Goal: Task Accomplishment & Management: Complete application form

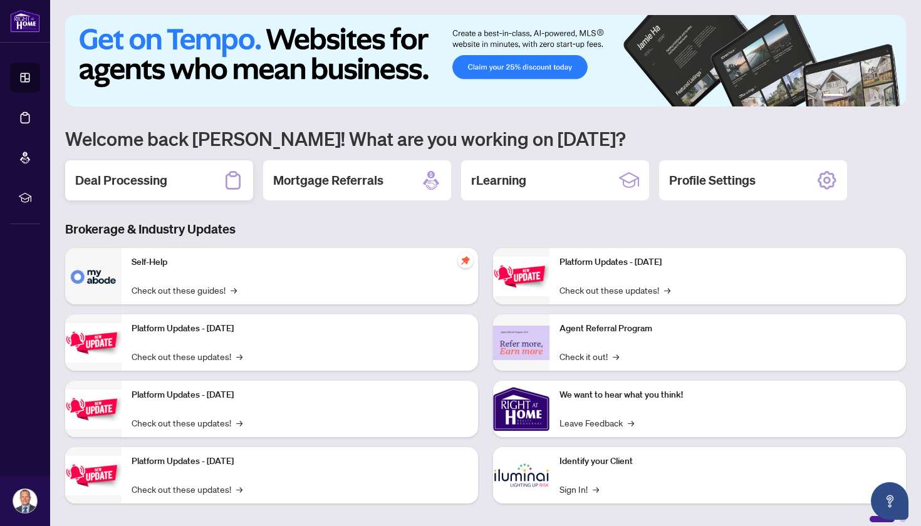
click at [107, 175] on h2 "Deal Processing" at bounding box center [121, 181] width 92 height 18
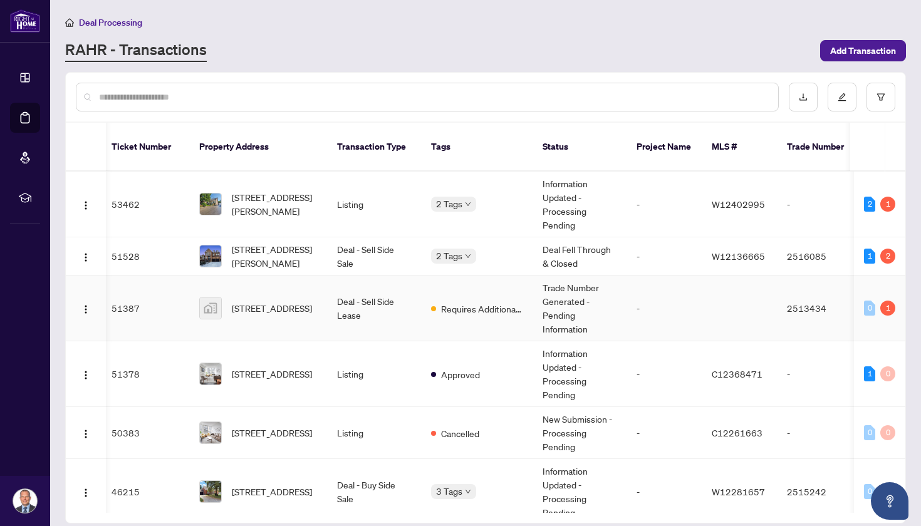
scroll to position [0, 4]
click at [286, 243] on span "[STREET_ADDRESS][PERSON_NAME]" at bounding box center [274, 257] width 85 height 28
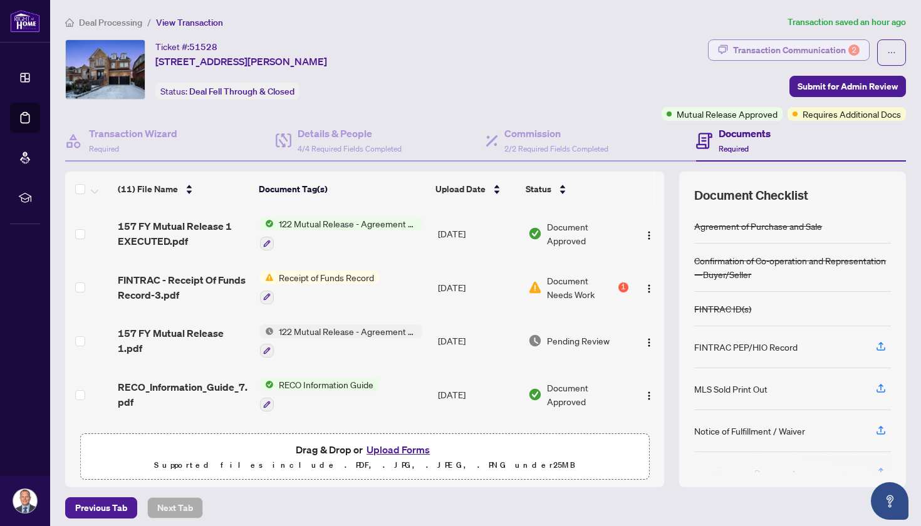
click at [757, 52] on div "Transaction Communication 2" at bounding box center [796, 50] width 127 height 20
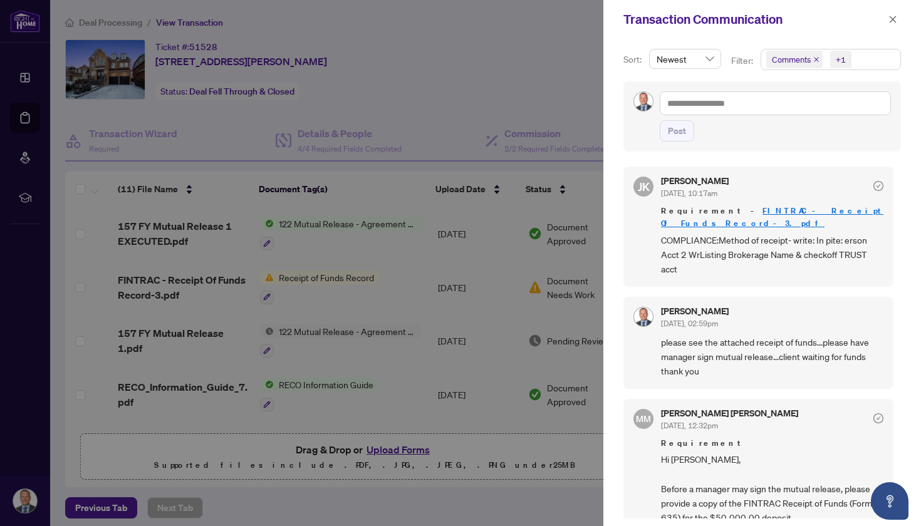
click at [355, 298] on div at bounding box center [460, 263] width 921 height 526
click at [235, 284] on div at bounding box center [460, 263] width 921 height 526
click at [896, 19] on icon "close" at bounding box center [893, 19] width 9 height 9
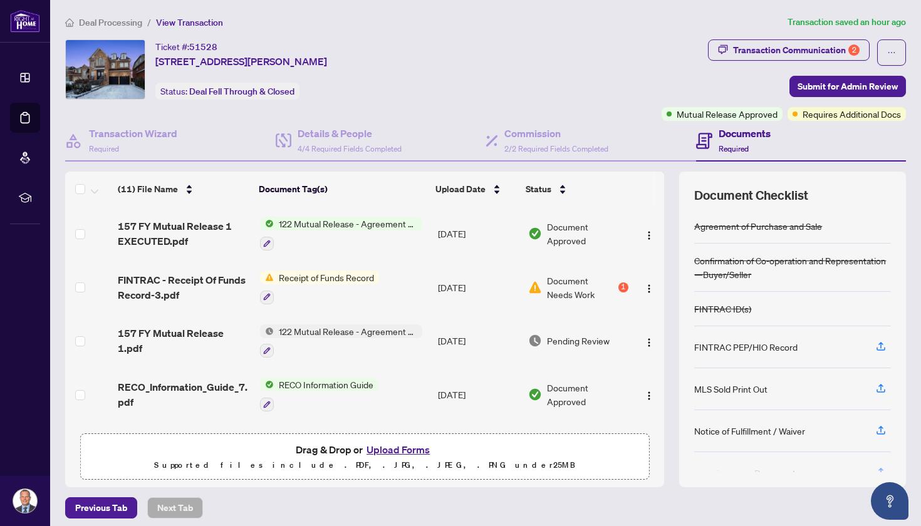
click at [572, 296] on span "Document Needs Work" at bounding box center [581, 288] width 68 height 28
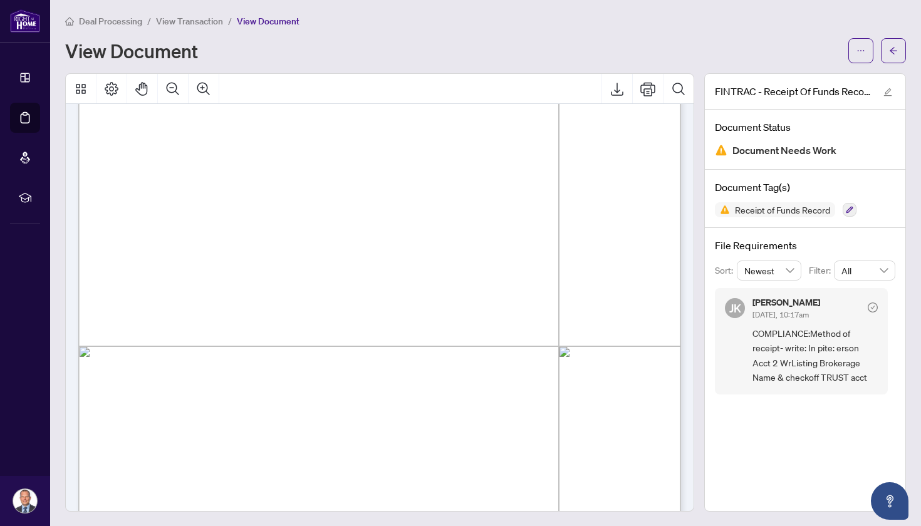
scroll to position [263, 0]
click at [185, 337] on div "Page 1" at bounding box center [552, 467] width 948 height 1227
click at [623, 83] on icon "Export" at bounding box center [617, 88] width 15 height 15
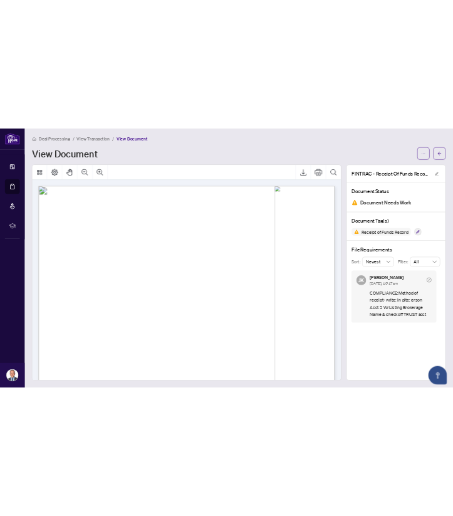
scroll to position [0, 0]
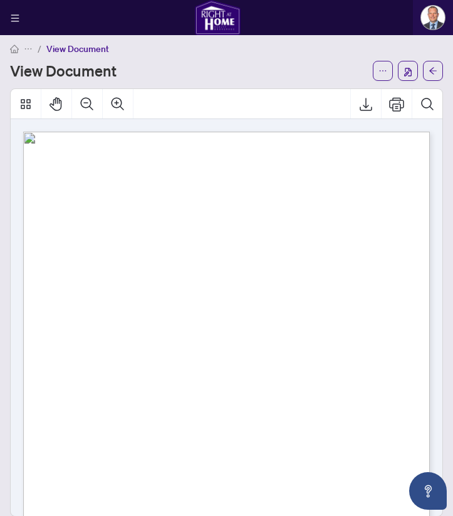
click at [172, 192] on div "Page 1" at bounding box center [238, 411] width 431 height 558
click at [220, 192] on div "Page 1" at bounding box center [238, 411] width 431 height 558
drag, startPoint x: 220, startPoint y: 193, endPoint x: 183, endPoint y: 192, distance: 37.0
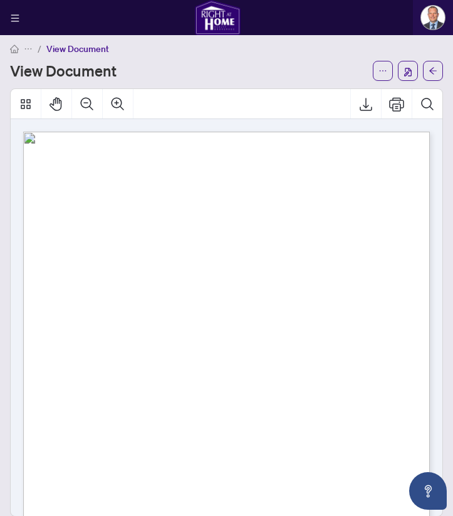
click at [183, 192] on div "Page 1" at bounding box center [238, 411] width 431 height 558
click at [169, 192] on div "Page 1" at bounding box center [238, 411] width 431 height 558
click at [259, 190] on div "Page 1" at bounding box center [238, 411] width 431 height 558
click at [226, 192] on div "Page 1" at bounding box center [238, 411] width 431 height 558
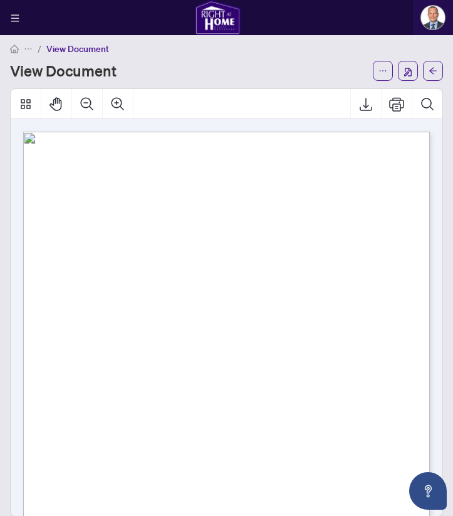
click at [226, 192] on div "Page 1" at bounding box center [238, 411] width 431 height 558
drag, startPoint x: 226, startPoint y: 192, endPoint x: 157, endPoint y: 195, distance: 69.6
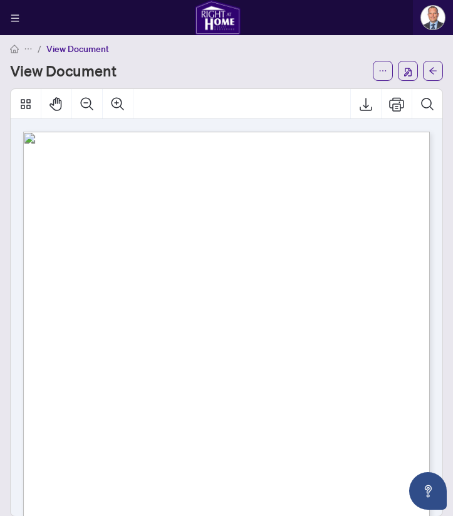
click at [157, 195] on div "Page 1" at bounding box center [238, 411] width 431 height 558
click at [239, 50] on div "/ View Document" at bounding box center [226, 48] width 433 height 14
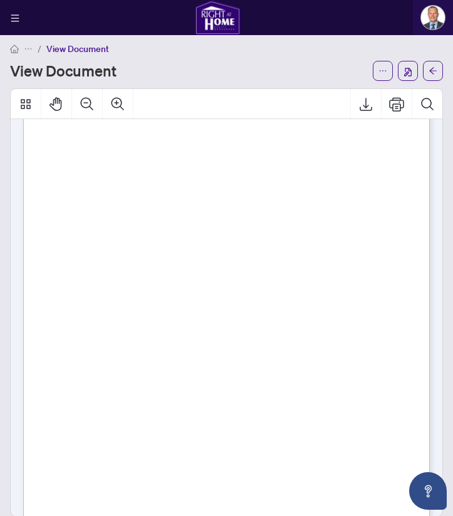
scroll to position [53, 0]
click at [236, 249] on div "Page 1" at bounding box center [238, 358] width 431 height 558
drag, startPoint x: 231, startPoint y: 258, endPoint x: 207, endPoint y: 234, distance: 33.7
click at [201, 224] on div "Page 1" at bounding box center [238, 358] width 431 height 558
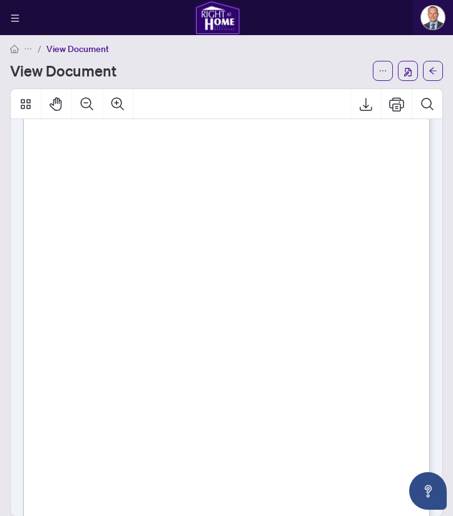
click at [225, 242] on div "Page 1" at bounding box center [238, 358] width 431 height 558
click at [237, 248] on div "Page 1" at bounding box center [238, 358] width 431 height 558
click at [207, 140] on div "Page 1" at bounding box center [238, 358] width 431 height 558
drag, startPoint x: 207, startPoint y: 140, endPoint x: 189, endPoint y: 145, distance: 18.1
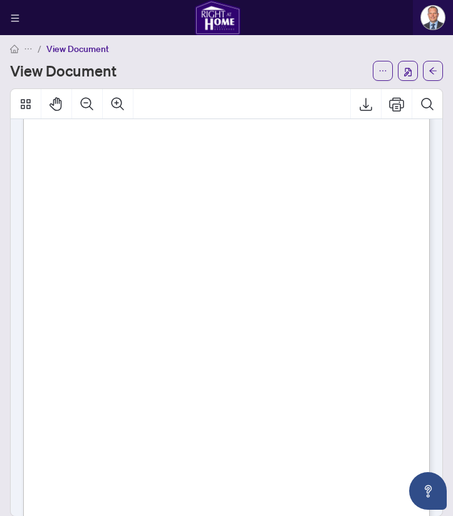
click at [194, 140] on div "Page 1" at bounding box center [238, 358] width 431 height 558
drag, startPoint x: 189, startPoint y: 145, endPoint x: 233, endPoint y: 139, distance: 43.7
click at [233, 139] on div "Page 1" at bounding box center [238, 358] width 431 height 558
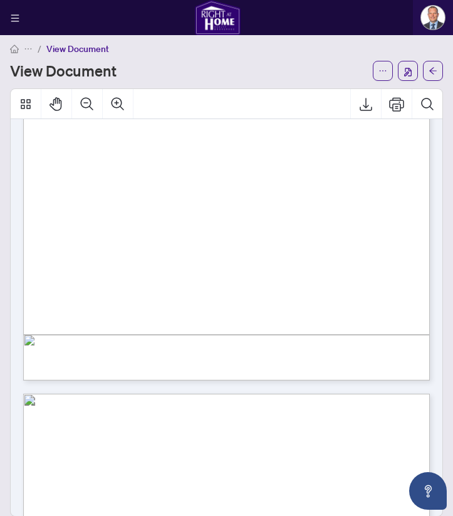
scroll to position [815, 0]
click at [290, 217] on div "Page 2" at bounding box center [238, 135] width 431 height 558
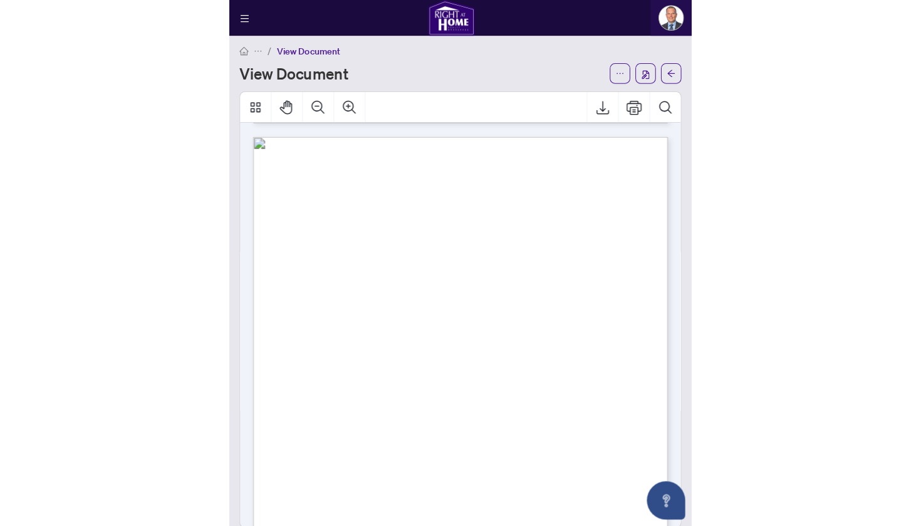
scroll to position [538, 0]
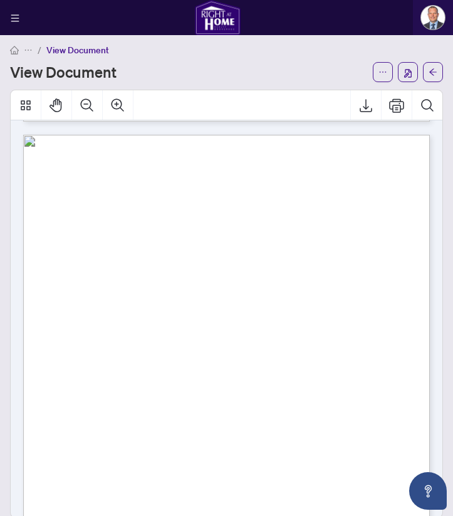
click at [122, 278] on div "Page 2" at bounding box center [238, 414] width 431 height 558
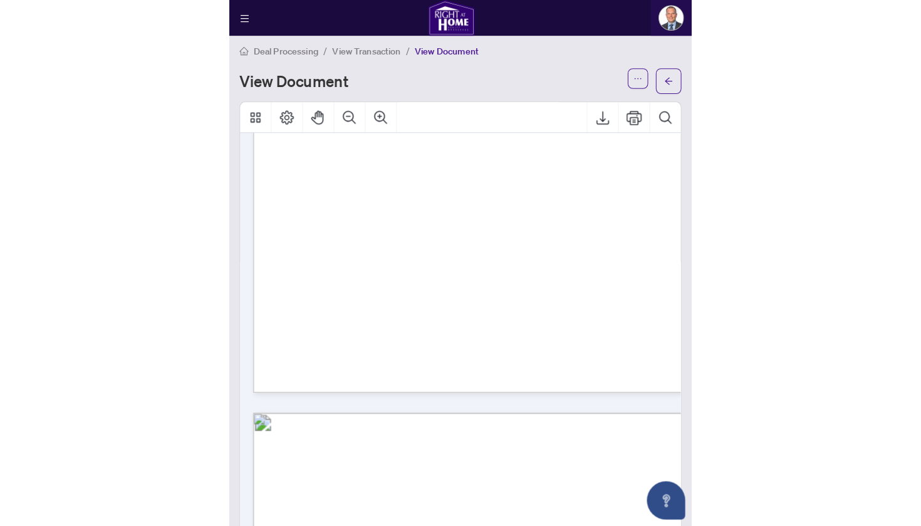
scroll to position [797, 0]
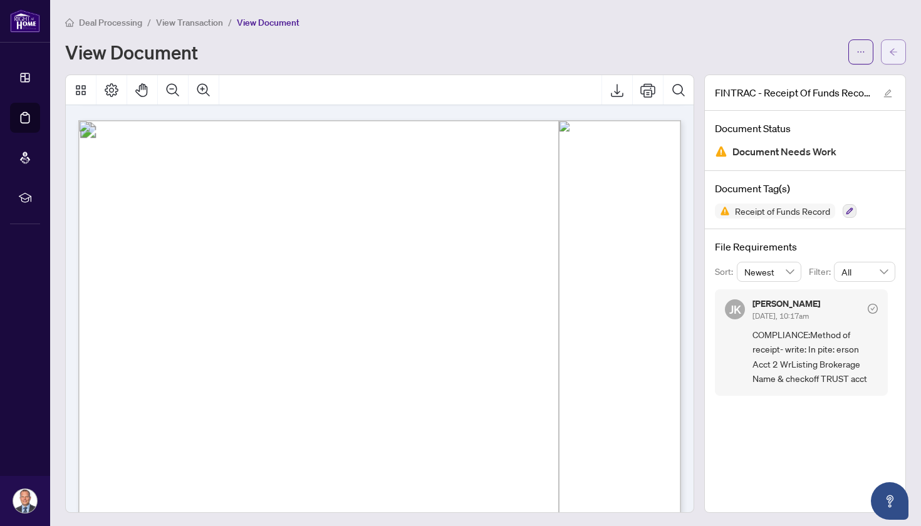
click at [902, 53] on button "button" at bounding box center [893, 51] width 25 height 25
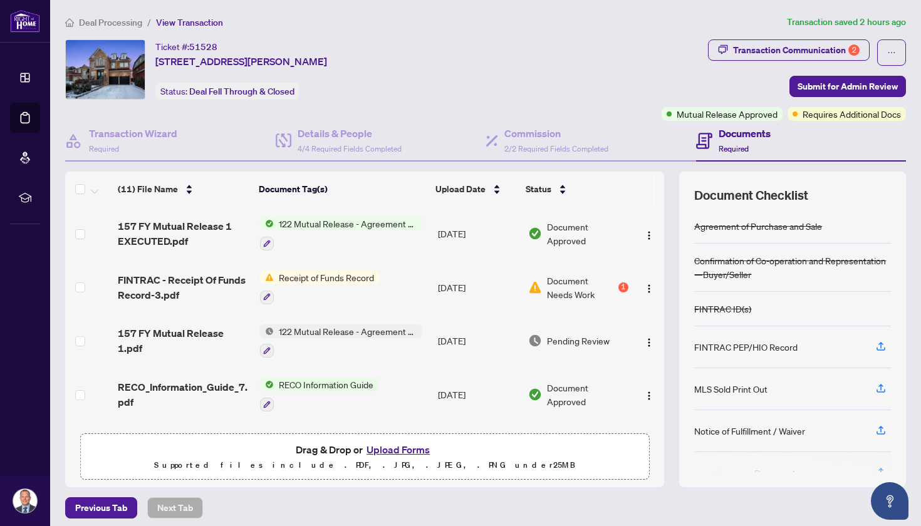
click at [416, 451] on button "Upload Forms" at bounding box center [398, 450] width 71 height 16
click at [403, 448] on button "Upload Forms" at bounding box center [398, 450] width 71 height 16
click at [395, 447] on button "Upload Forms" at bounding box center [398, 450] width 71 height 16
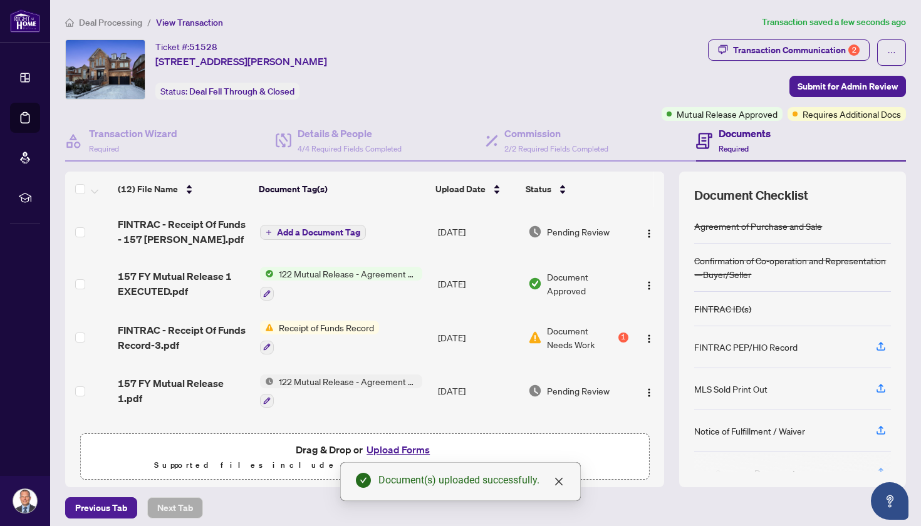
click at [302, 230] on span "Add a Document Tag" at bounding box center [318, 232] width 83 height 9
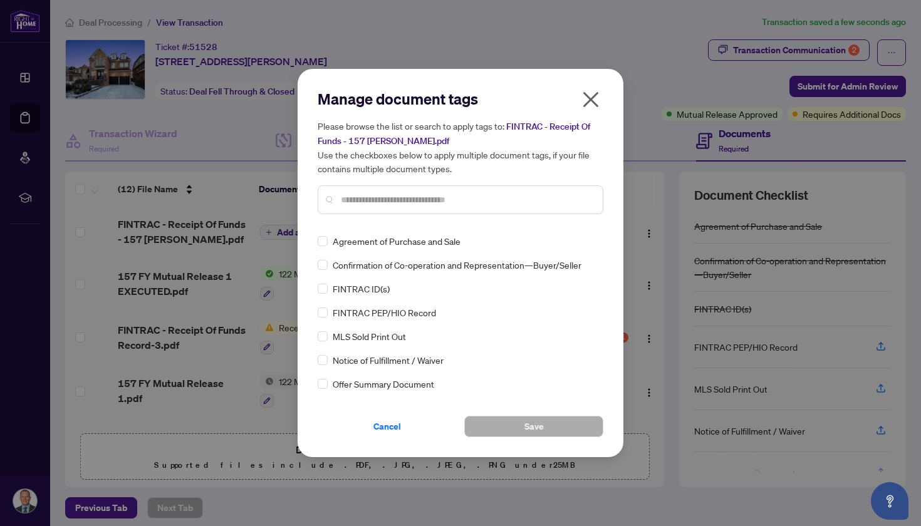
click at [377, 202] on input "text" at bounding box center [467, 200] width 252 height 14
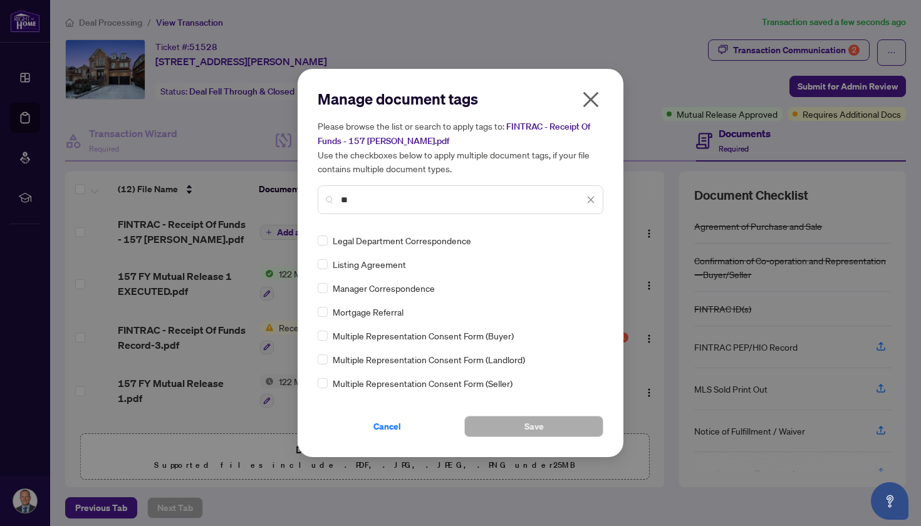
scroll to position [532, 0]
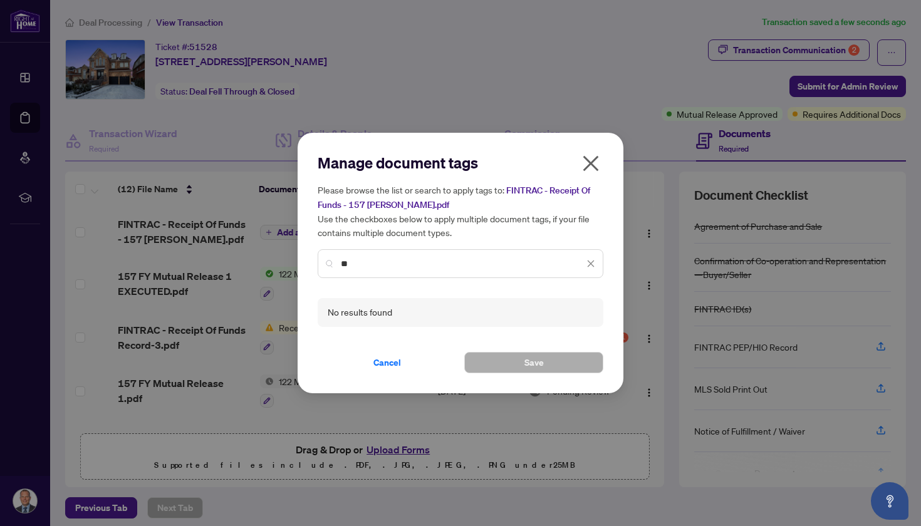
type input "*"
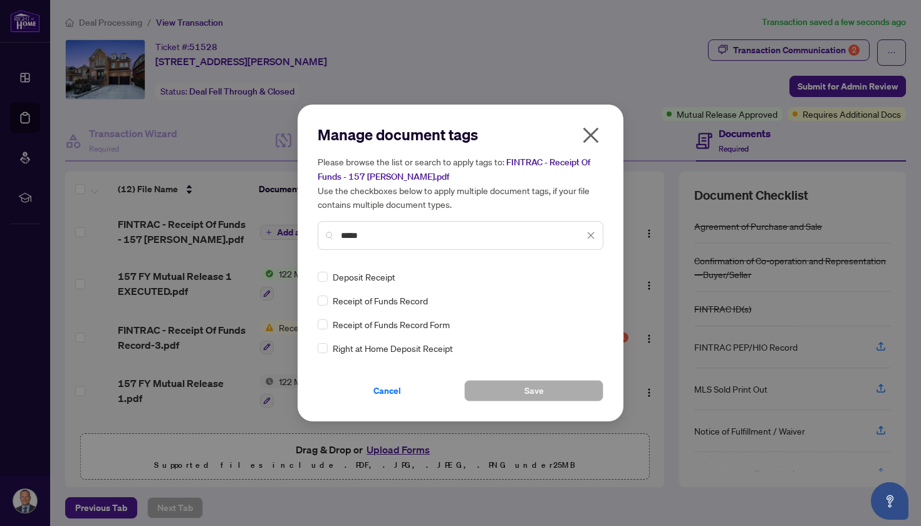
type input "*****"
drag, startPoint x: 393, startPoint y: 240, endPoint x: 374, endPoint y: 300, distance: 63.2
click at [374, 300] on span "Receipt of Funds Record" at bounding box center [380, 301] width 95 height 14
click at [417, 302] on span "Receipt of Funds Record" at bounding box center [380, 301] width 95 height 14
click at [326, 300] on span at bounding box center [323, 301] width 10 height 10
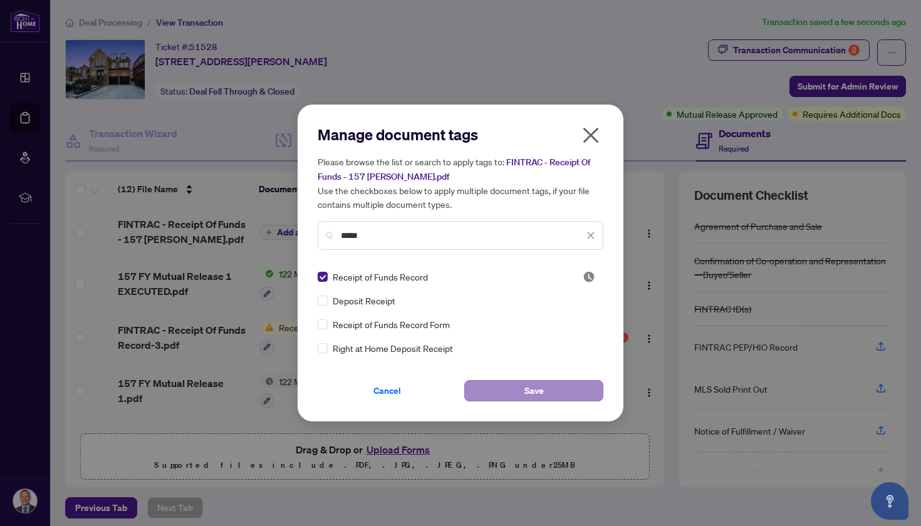
click at [543, 389] on span "Save" at bounding box center [534, 391] width 19 height 20
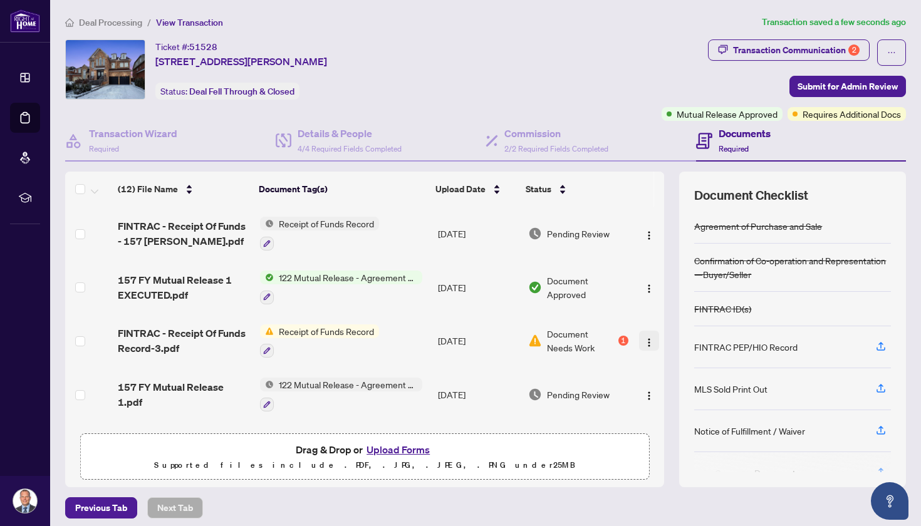
click at [644, 345] on img "button" at bounding box center [649, 343] width 10 height 10
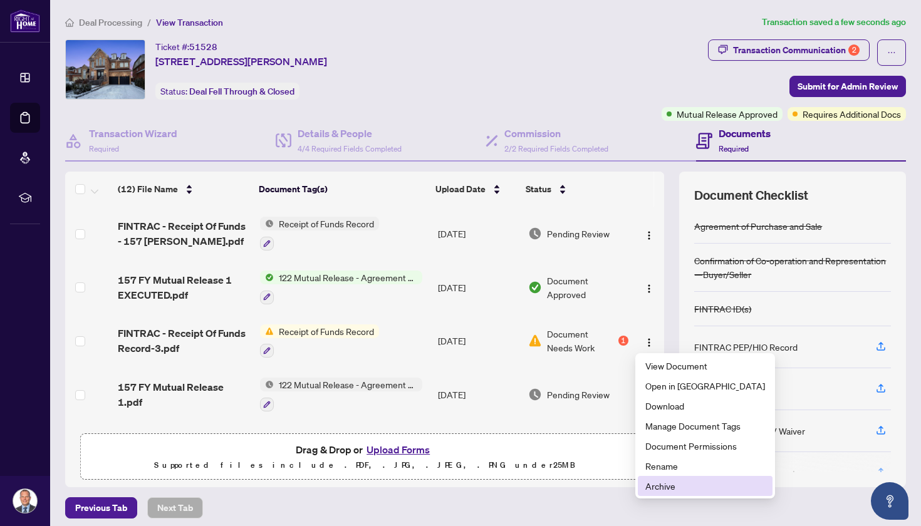
click at [673, 490] on span "Archive" at bounding box center [706, 486] width 120 height 14
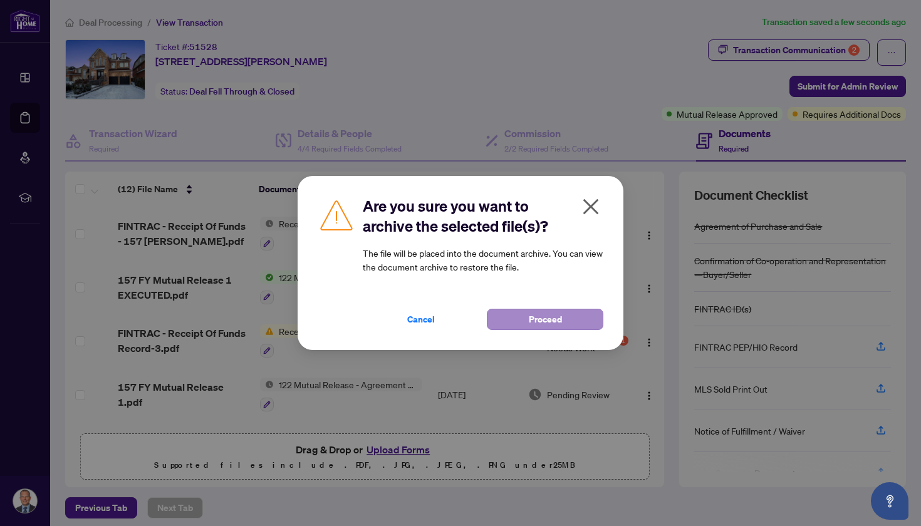
click at [556, 321] on span "Proceed" at bounding box center [545, 320] width 33 height 20
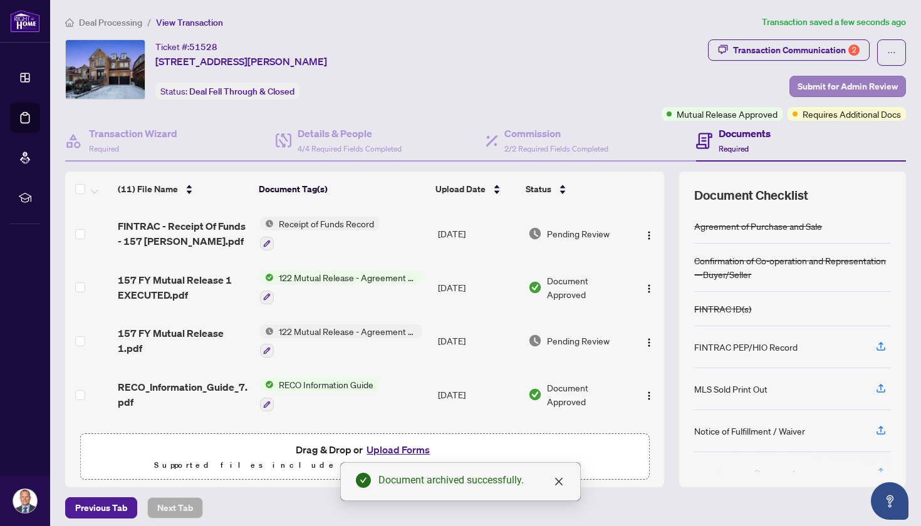
click at [866, 87] on span "Submit for Admin Review" at bounding box center [848, 86] width 100 height 20
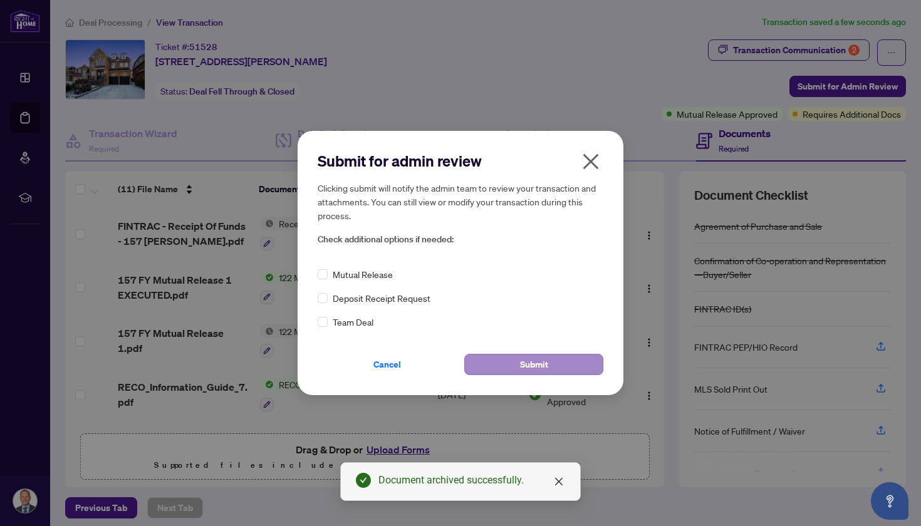
click at [533, 366] on span "Submit" at bounding box center [534, 365] width 28 height 20
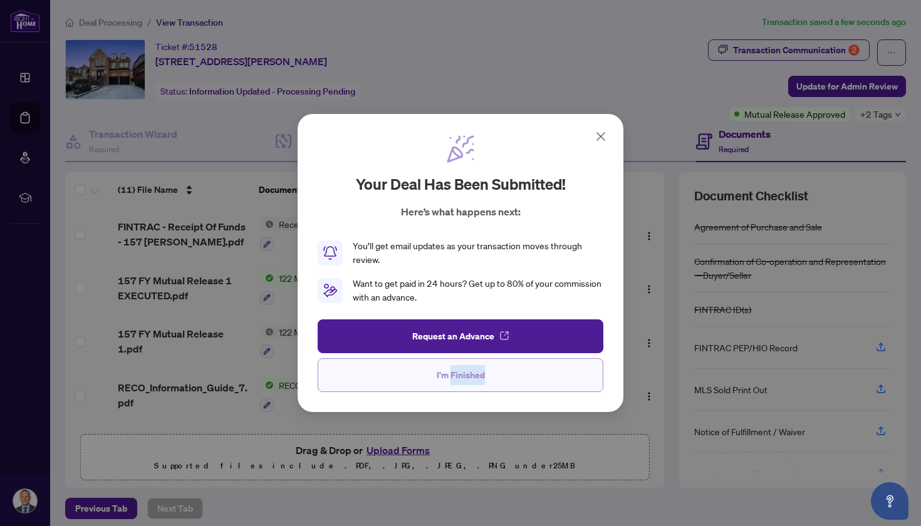
click at [437, 365] on span "I'm Finished" at bounding box center [461, 375] width 48 height 20
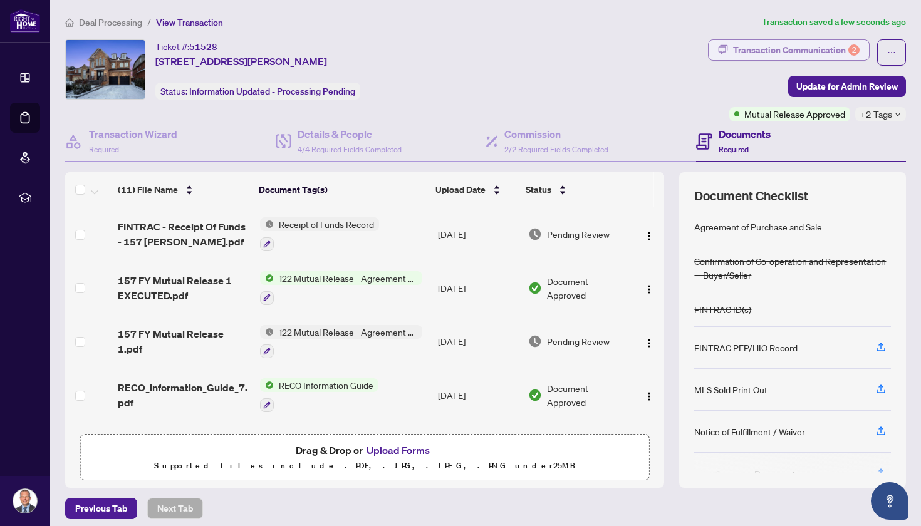
click at [794, 59] on div "Transaction Communication 2" at bounding box center [796, 50] width 127 height 20
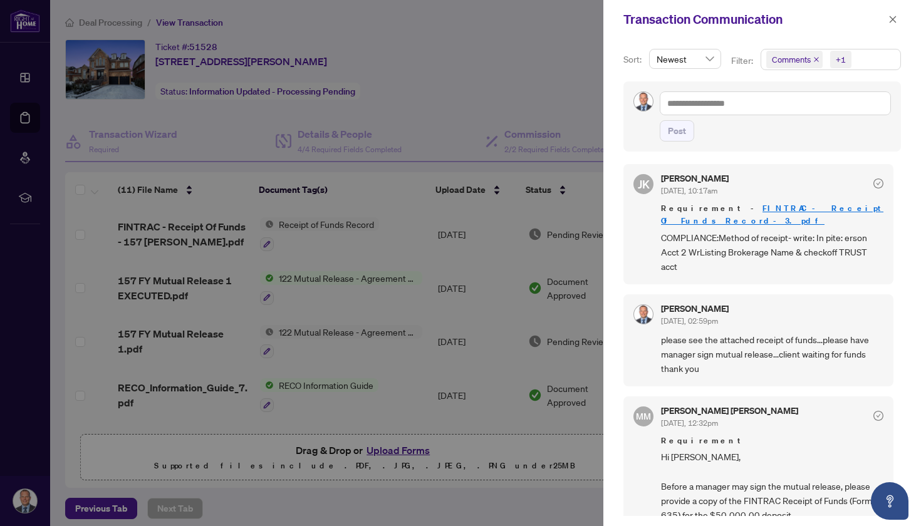
scroll to position [0, 0]
click at [894, 19] on icon "close" at bounding box center [893, 19] width 7 height 7
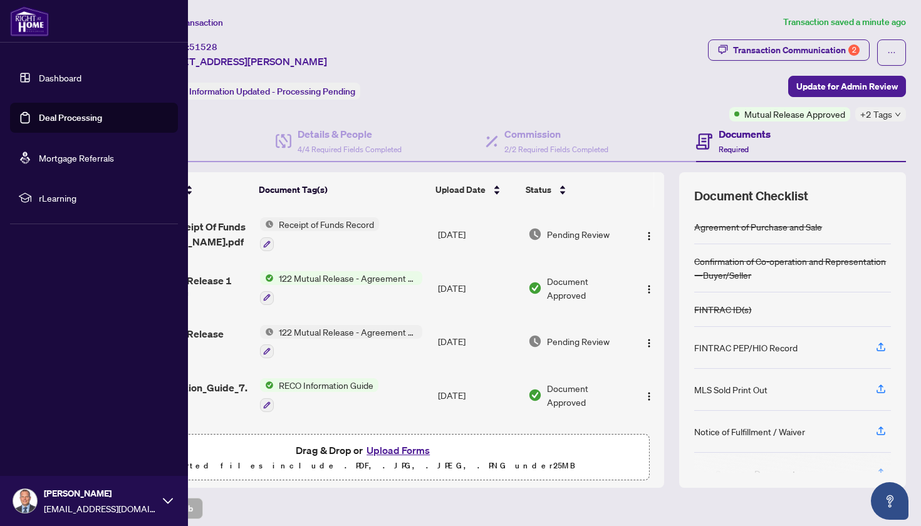
click at [169, 503] on icon at bounding box center [168, 501] width 10 height 6
click at [46, 422] on span "Logout" at bounding box center [50, 427] width 28 height 20
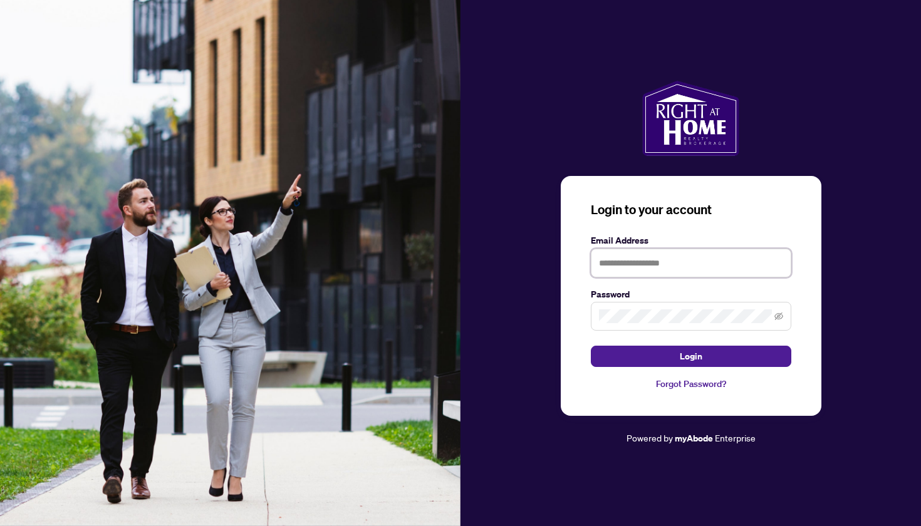
type input "**********"
click at [691, 356] on button "Login" at bounding box center [691, 356] width 201 height 21
